Goal: Task Accomplishment & Management: Use online tool/utility

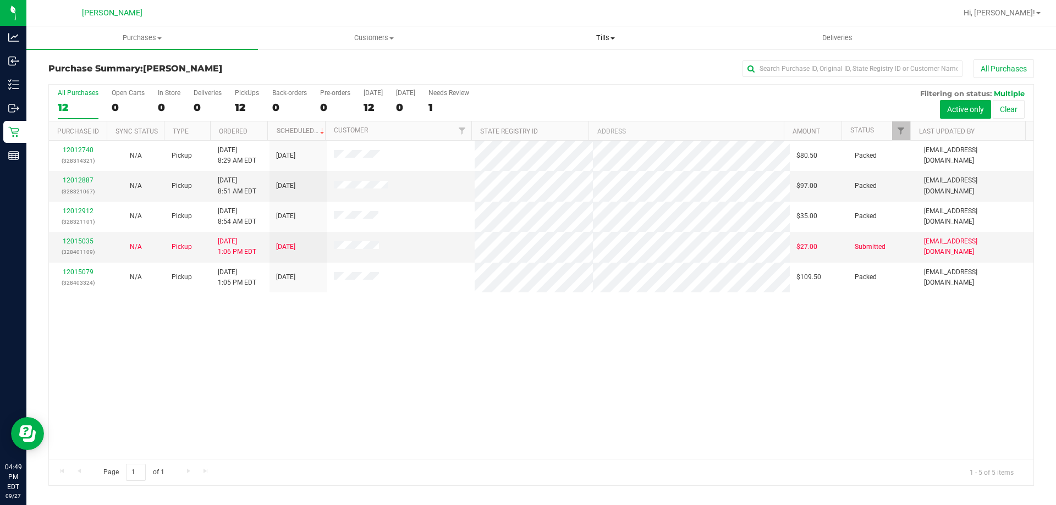
click at [599, 43] on uib-tab-heading "Tills Manage tills Reconcile e-payments" at bounding box center [605, 38] width 230 height 22
click at [559, 65] on span "Manage tills" at bounding box center [526, 66] width 74 height 9
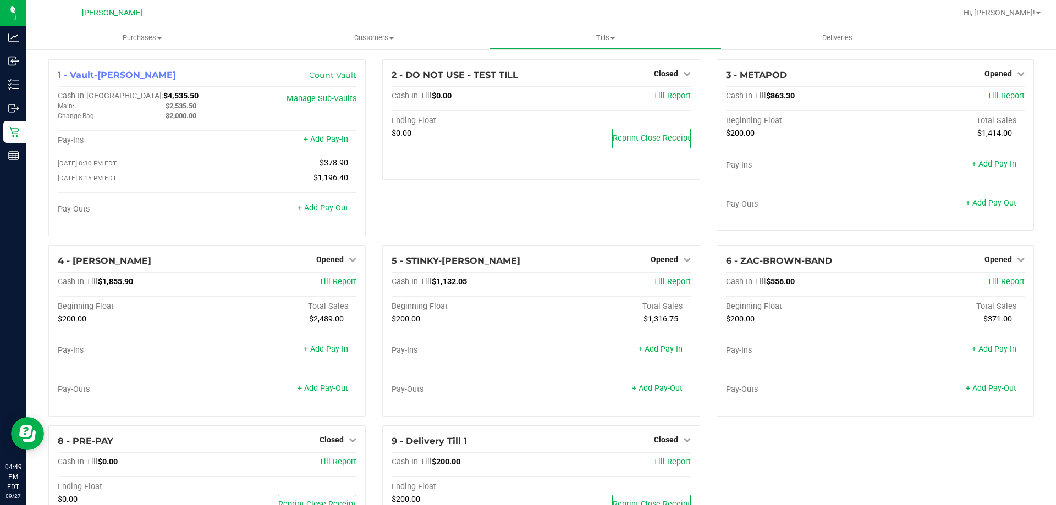
click at [552, 241] on div "2 - DO NOT USE - TEST TILL Closed Open Till Cash In Till $0.00 Till Report Endi…" at bounding box center [541, 152] width 334 height 186
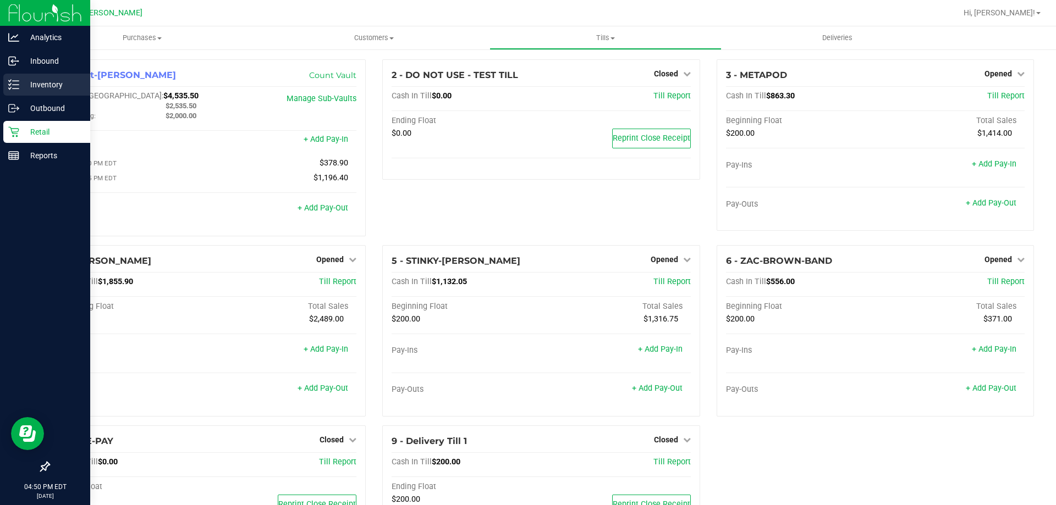
click at [24, 87] on p "Inventory" at bounding box center [52, 84] width 66 height 13
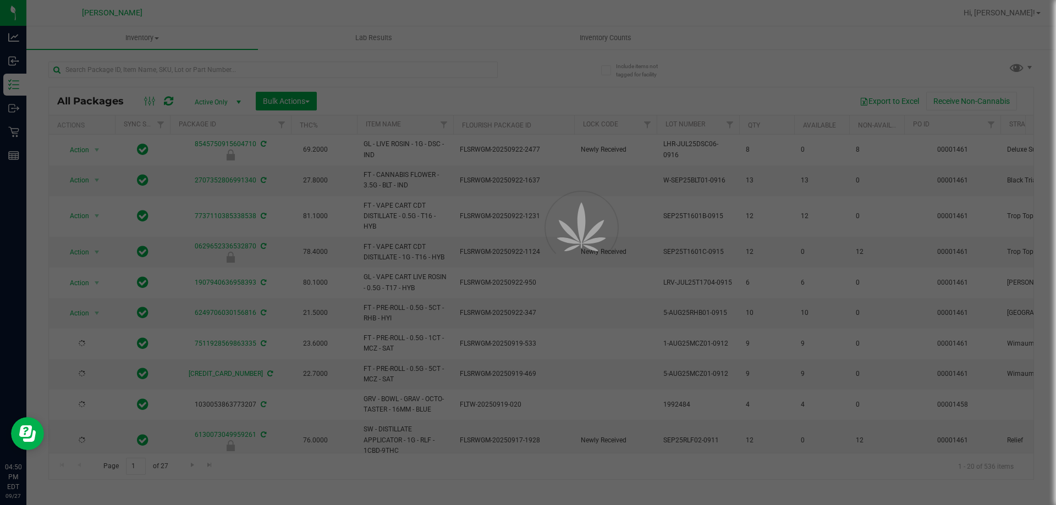
click at [117, 70] on div at bounding box center [528, 252] width 1056 height 505
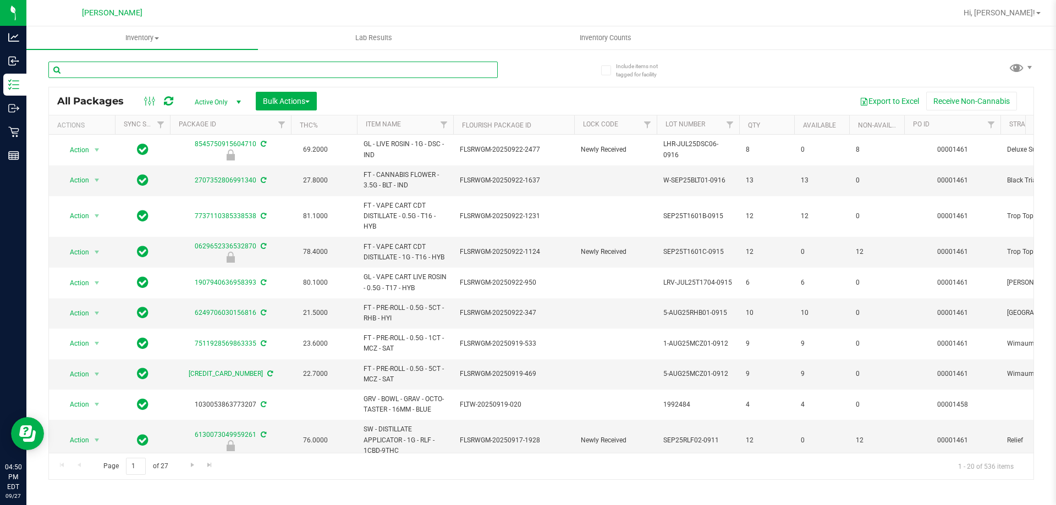
click at [118, 68] on input "text" at bounding box center [272, 70] width 449 height 16
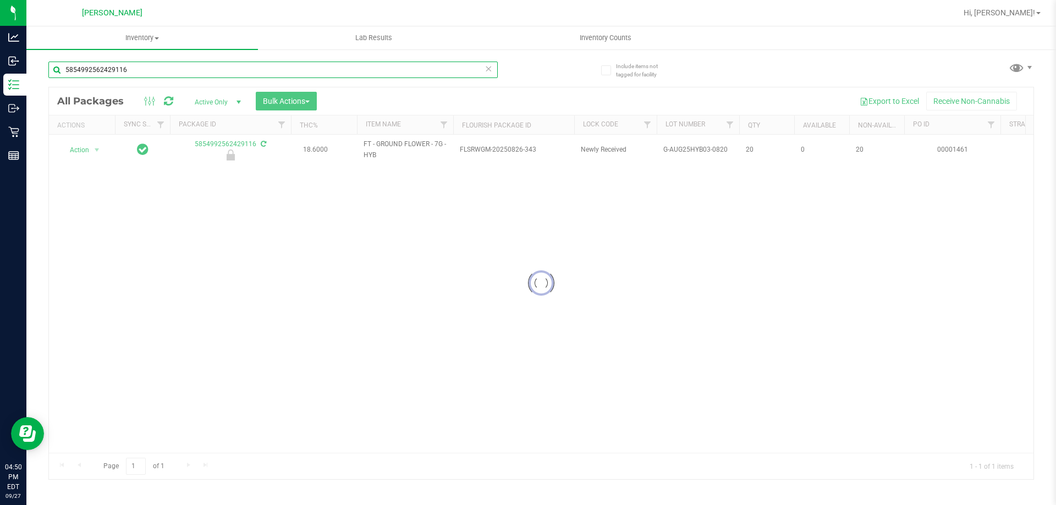
type input "5854992562429116"
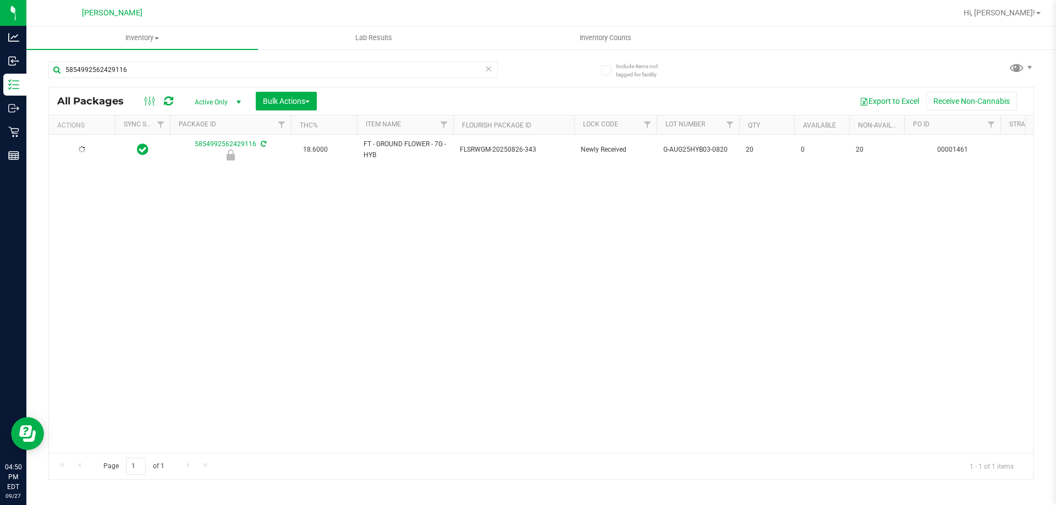
click at [95, 152] on div at bounding box center [82, 150] width 53 height 10
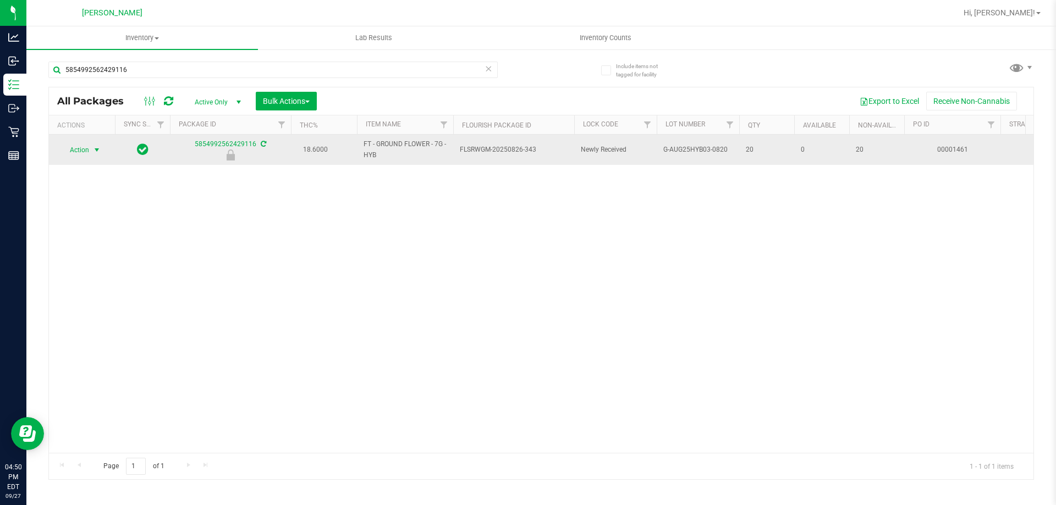
click at [95, 151] on span "select" at bounding box center [96, 150] width 9 height 9
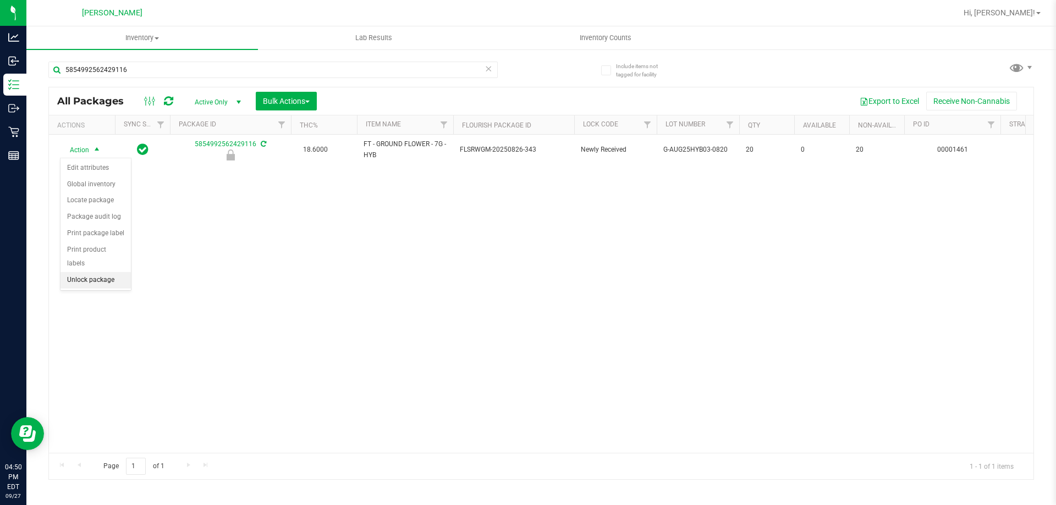
click at [84, 272] on li "Unlock package" at bounding box center [95, 280] width 70 height 16
click at [430, 11] on div at bounding box center [576, 12] width 759 height 21
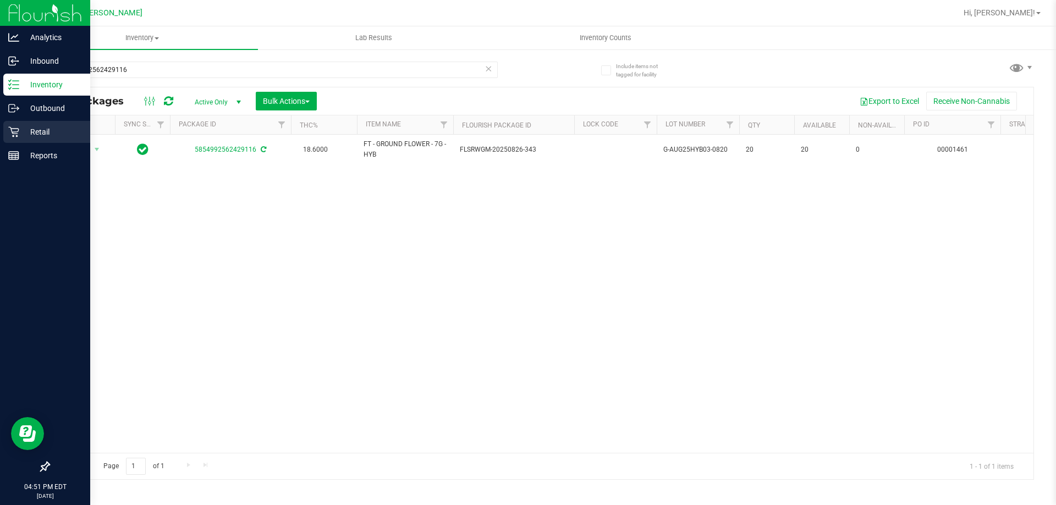
click at [39, 129] on p "Retail" at bounding box center [52, 131] width 66 height 13
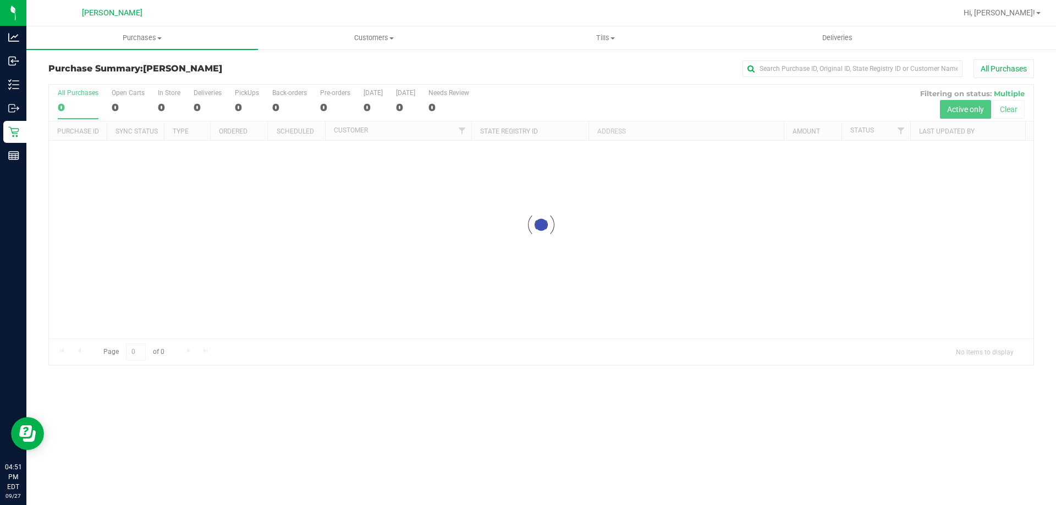
click at [261, 18] on div at bounding box center [576, 12] width 759 height 21
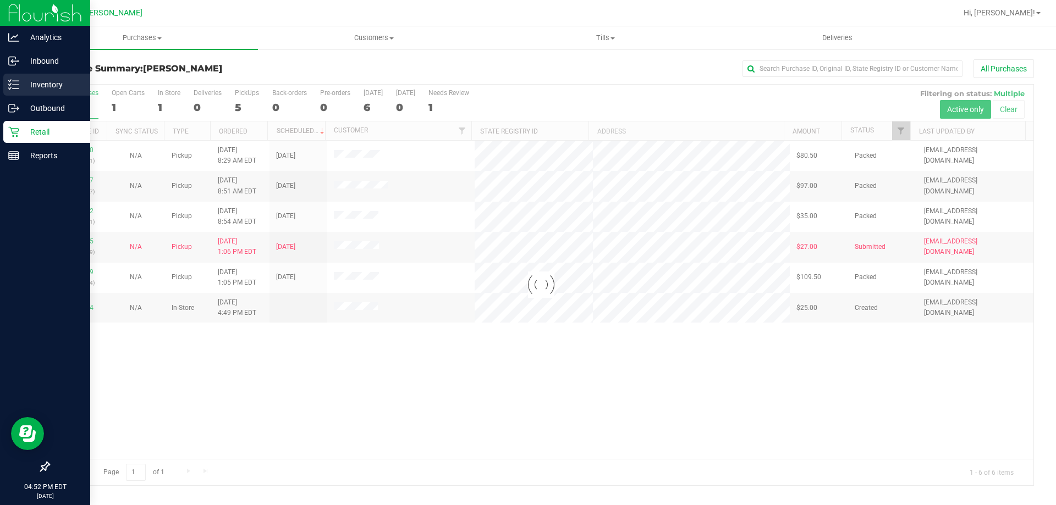
click at [12, 80] on icon at bounding box center [13, 84] width 11 height 11
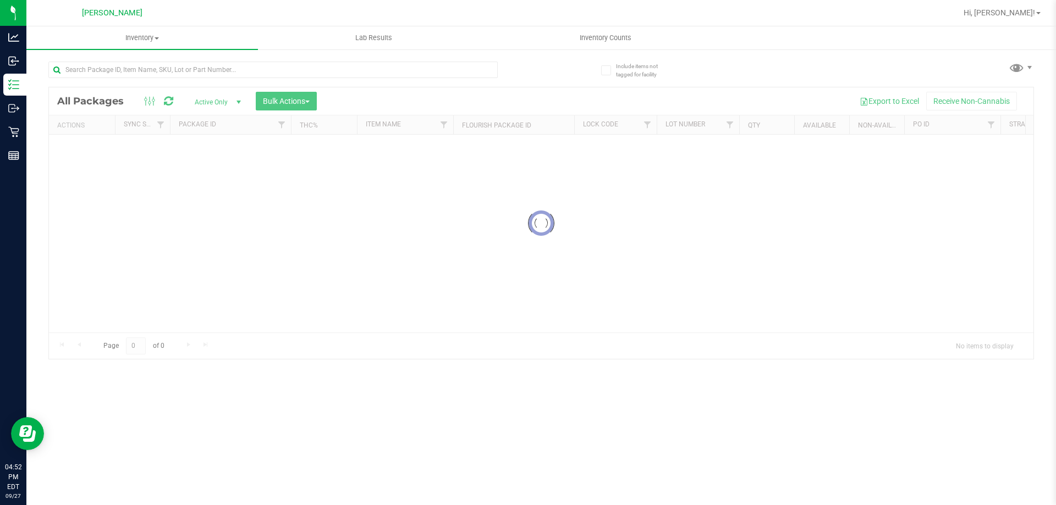
click at [235, 79] on div at bounding box center [272, 74] width 449 height 25
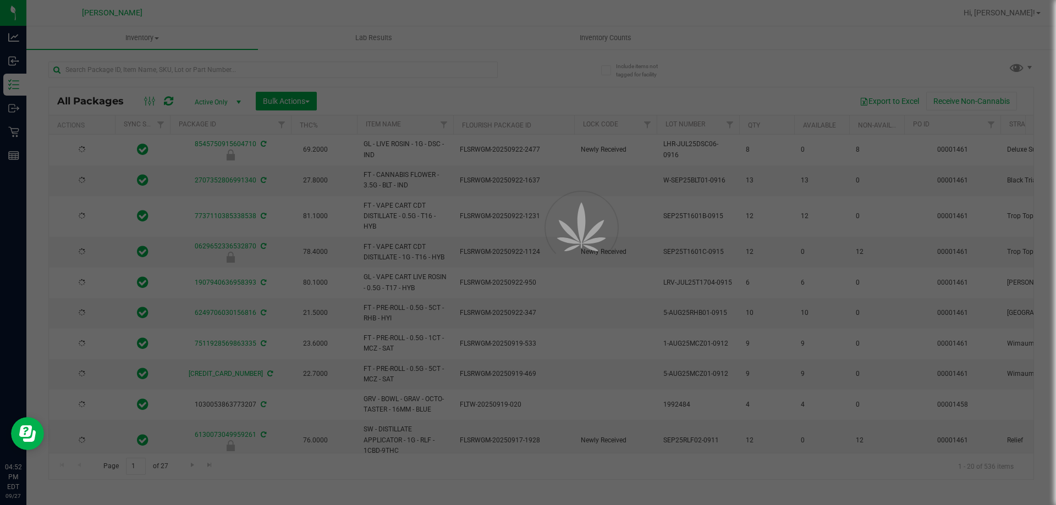
click at [235, 66] on div at bounding box center [528, 252] width 1056 height 505
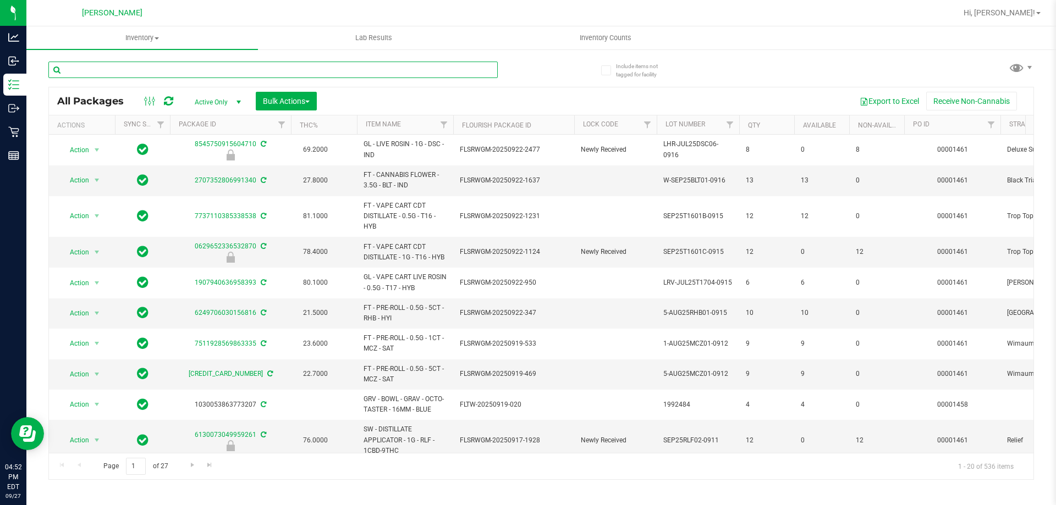
click at [235, 66] on input "text" at bounding box center [272, 70] width 449 height 16
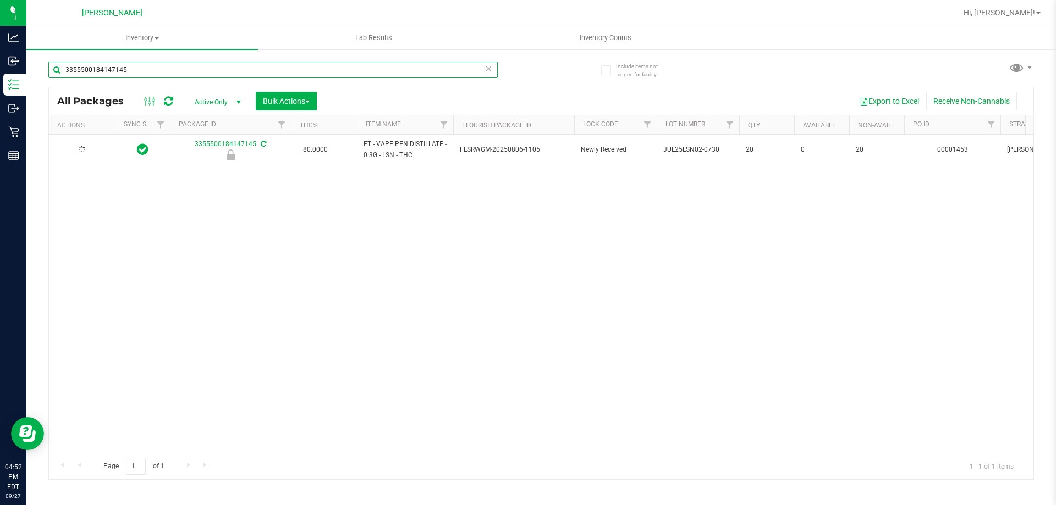
type input "3355500184147145"
click at [96, 146] on span "select" at bounding box center [96, 150] width 9 height 9
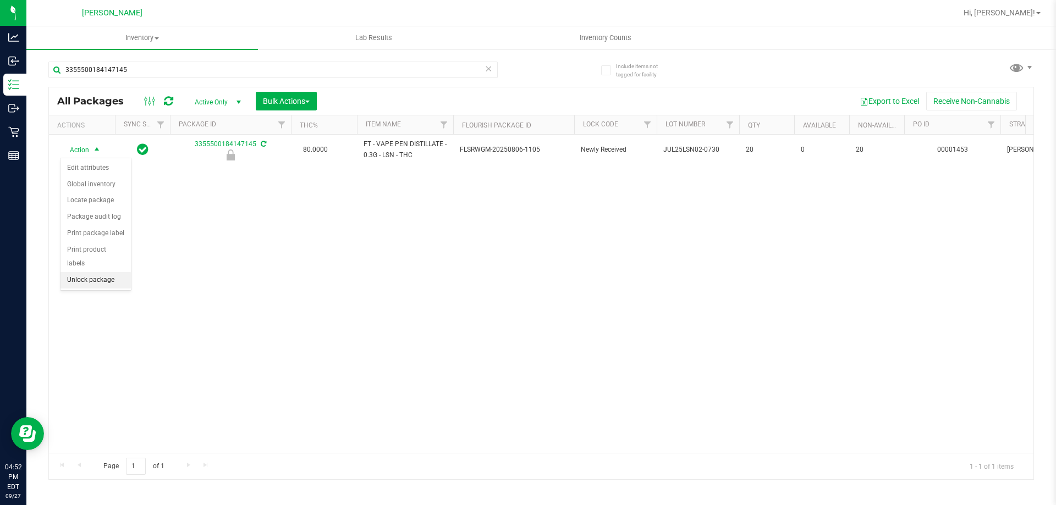
click at [102, 272] on li "Unlock package" at bounding box center [95, 280] width 70 height 16
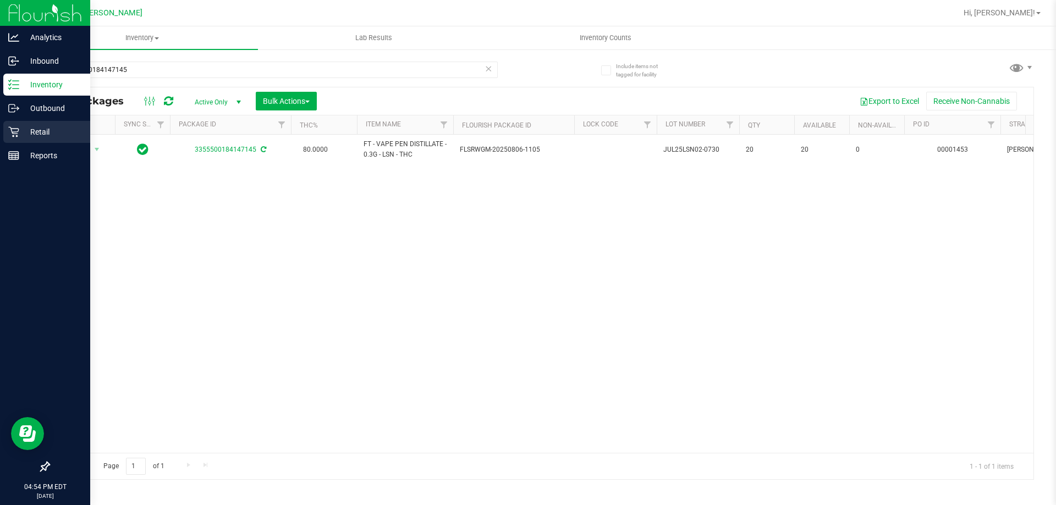
click at [24, 131] on p "Retail" at bounding box center [52, 131] width 66 height 13
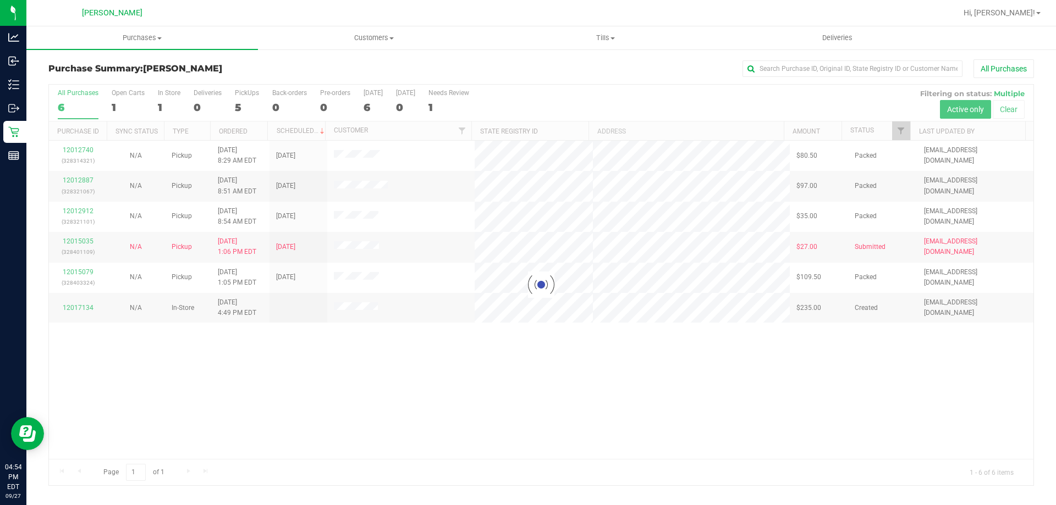
click at [650, 441] on div "Loading... 12012740 (328314321) N/A Pickup [DATE] 8:29 AM EDT 9/27/2025 $80.50 …" at bounding box center [541, 300] width 984 height 318
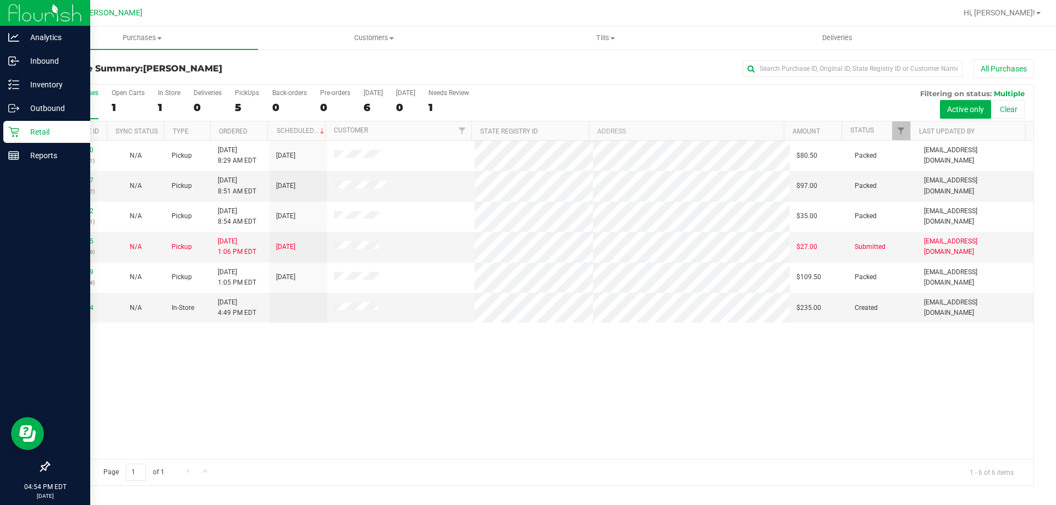
click at [12, 132] on icon at bounding box center [13, 131] width 11 height 11
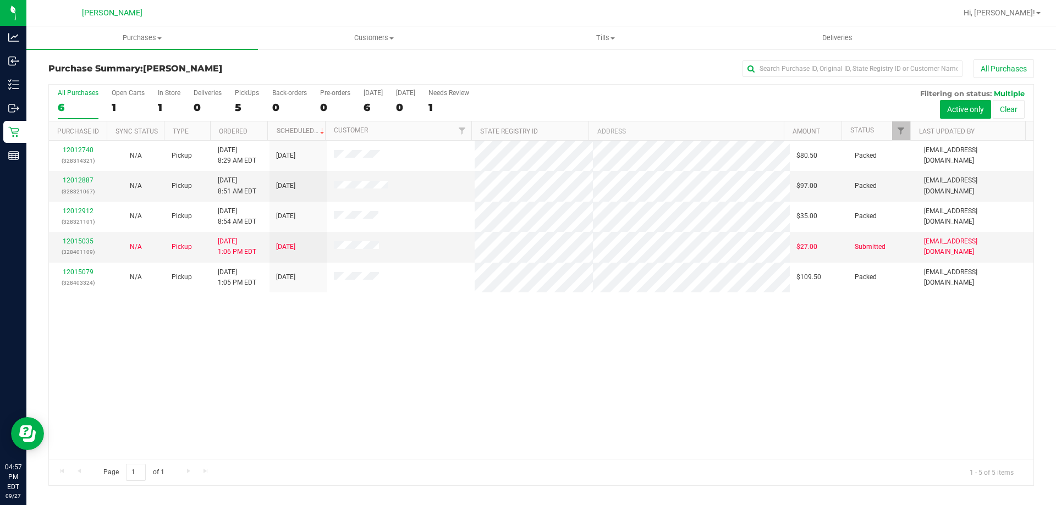
click at [431, 343] on div "12012740 (328314321) N/A Pickup [DATE] 8:29 AM EDT 9/27/2025 $80.50 Packed [EMA…" at bounding box center [541, 300] width 984 height 318
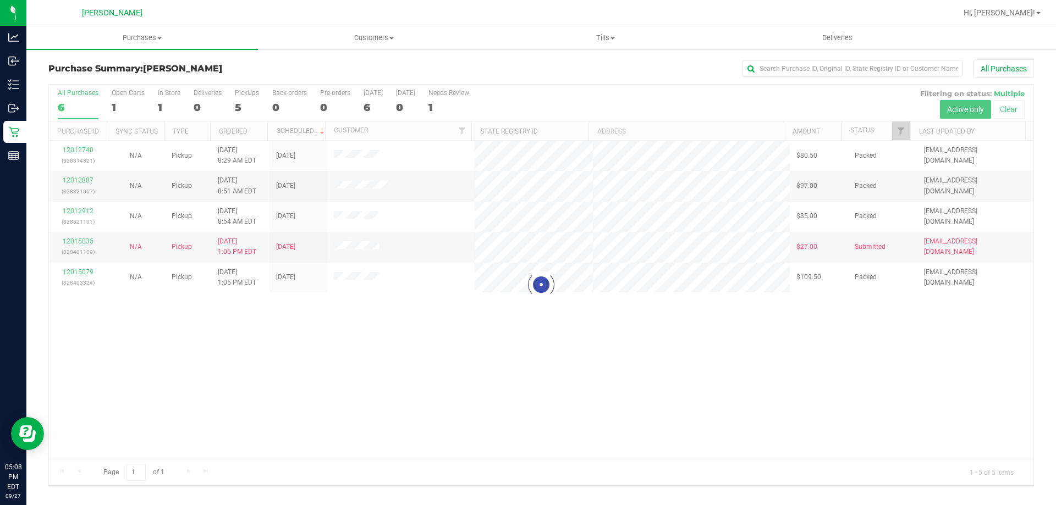
click at [621, 343] on div at bounding box center [541, 285] width 984 height 401
